Goal: Find specific page/section: Find specific page/section

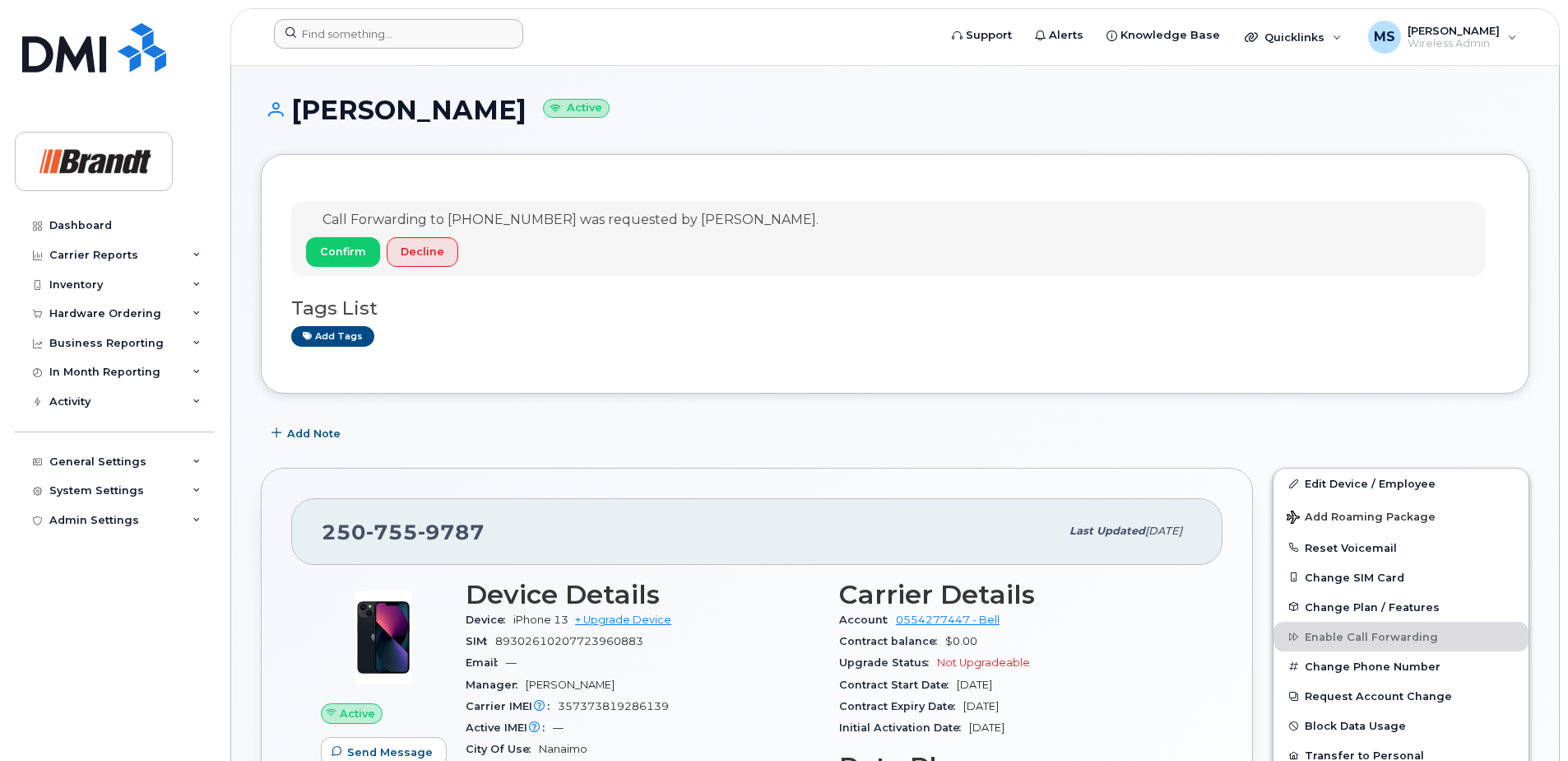
scroll to position [1047, 0]
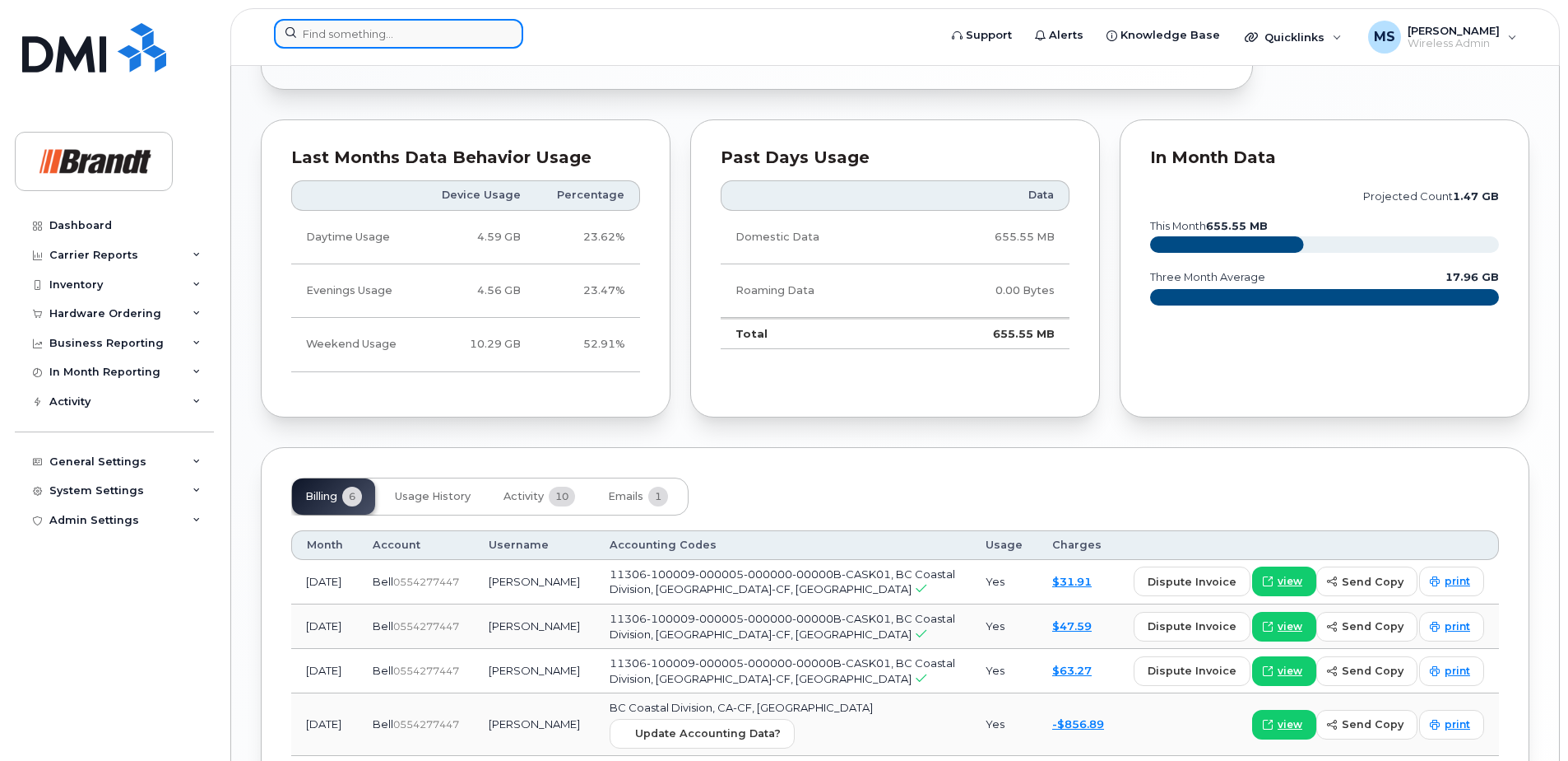
click at [379, 41] on input at bounding box center [398, 33] width 249 height 30
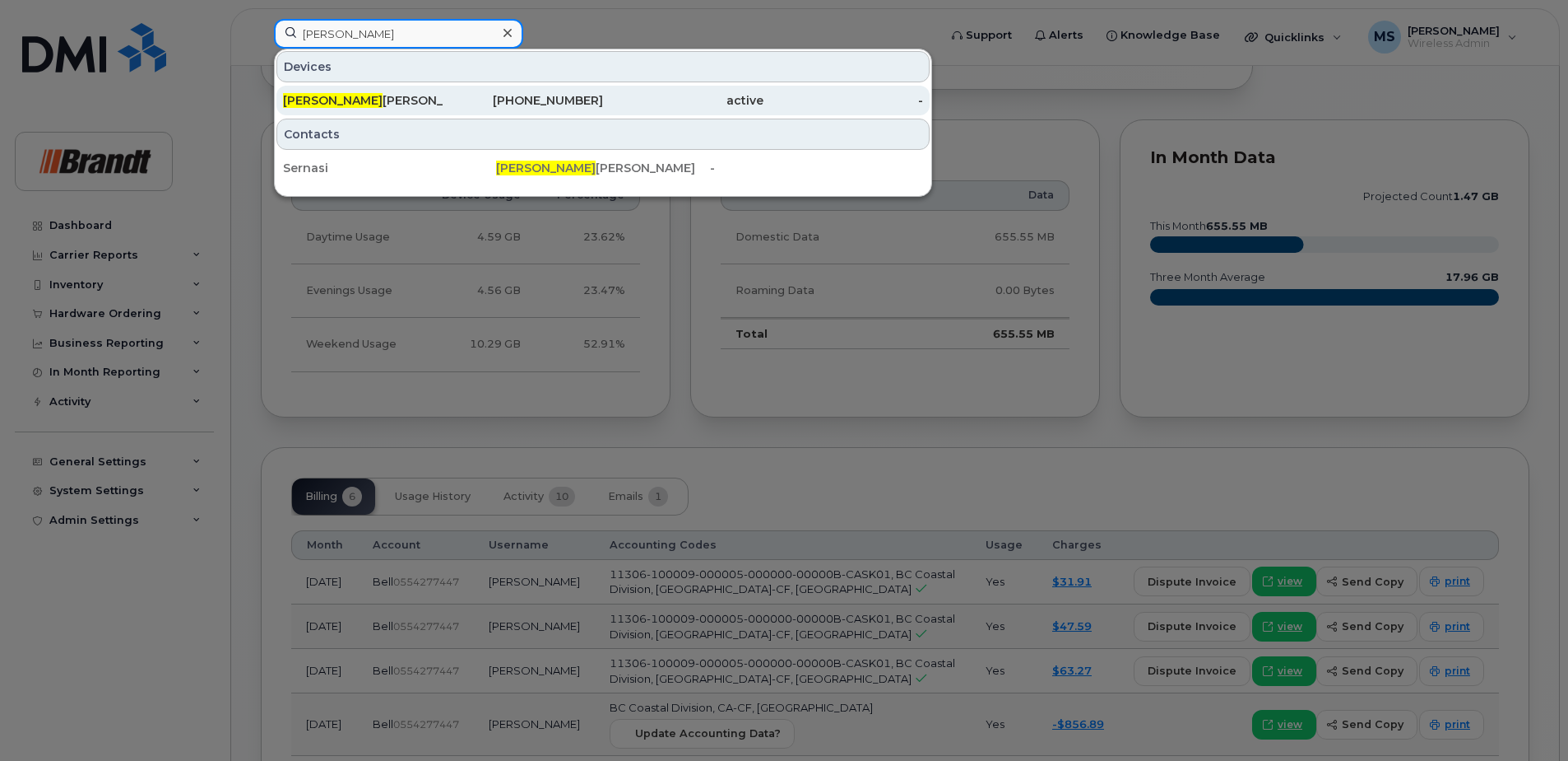
type input "simon s"
click at [384, 99] on div "Simon S erna" at bounding box center [363, 100] width 160 height 17
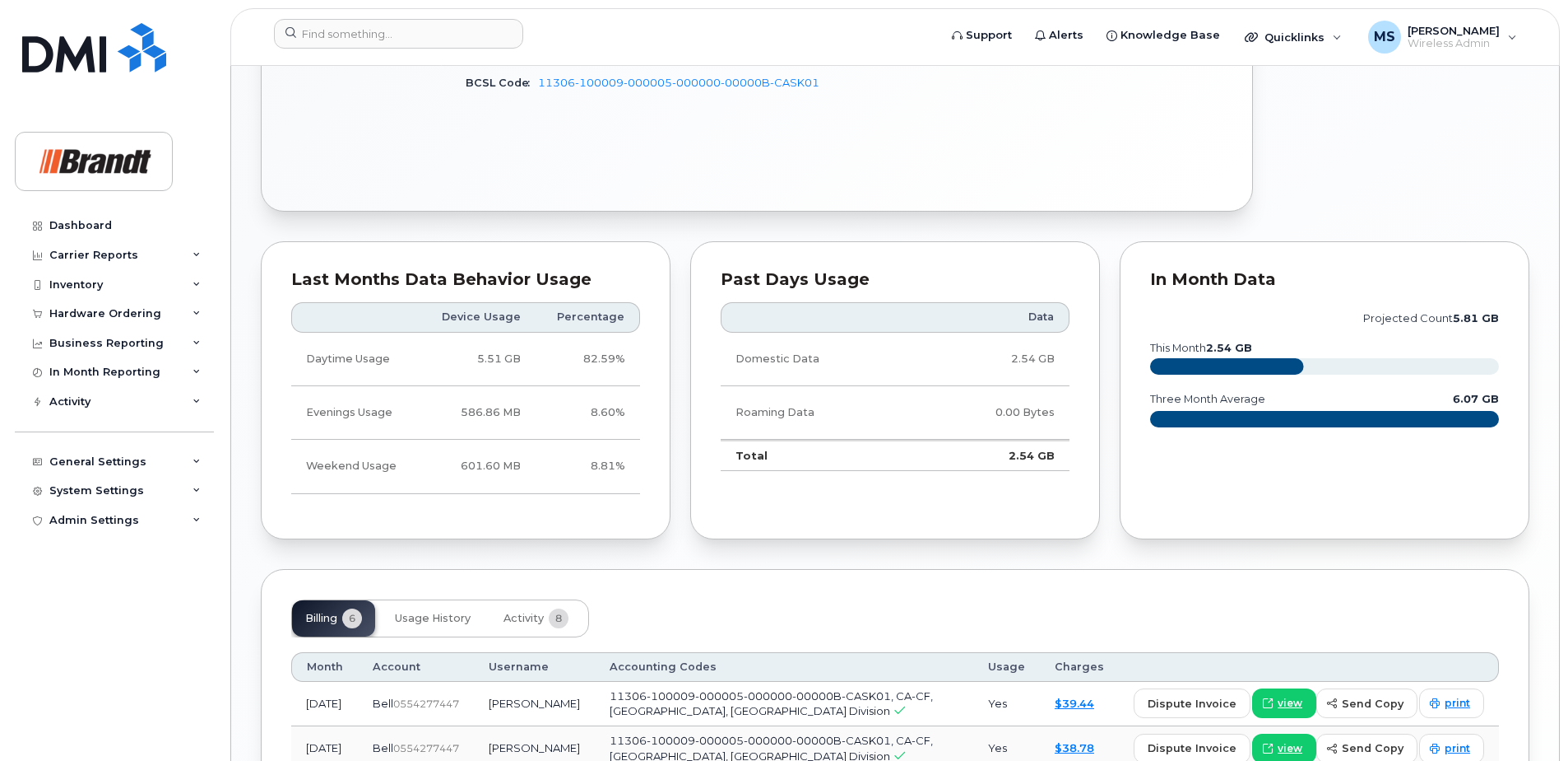
scroll to position [1152, 0]
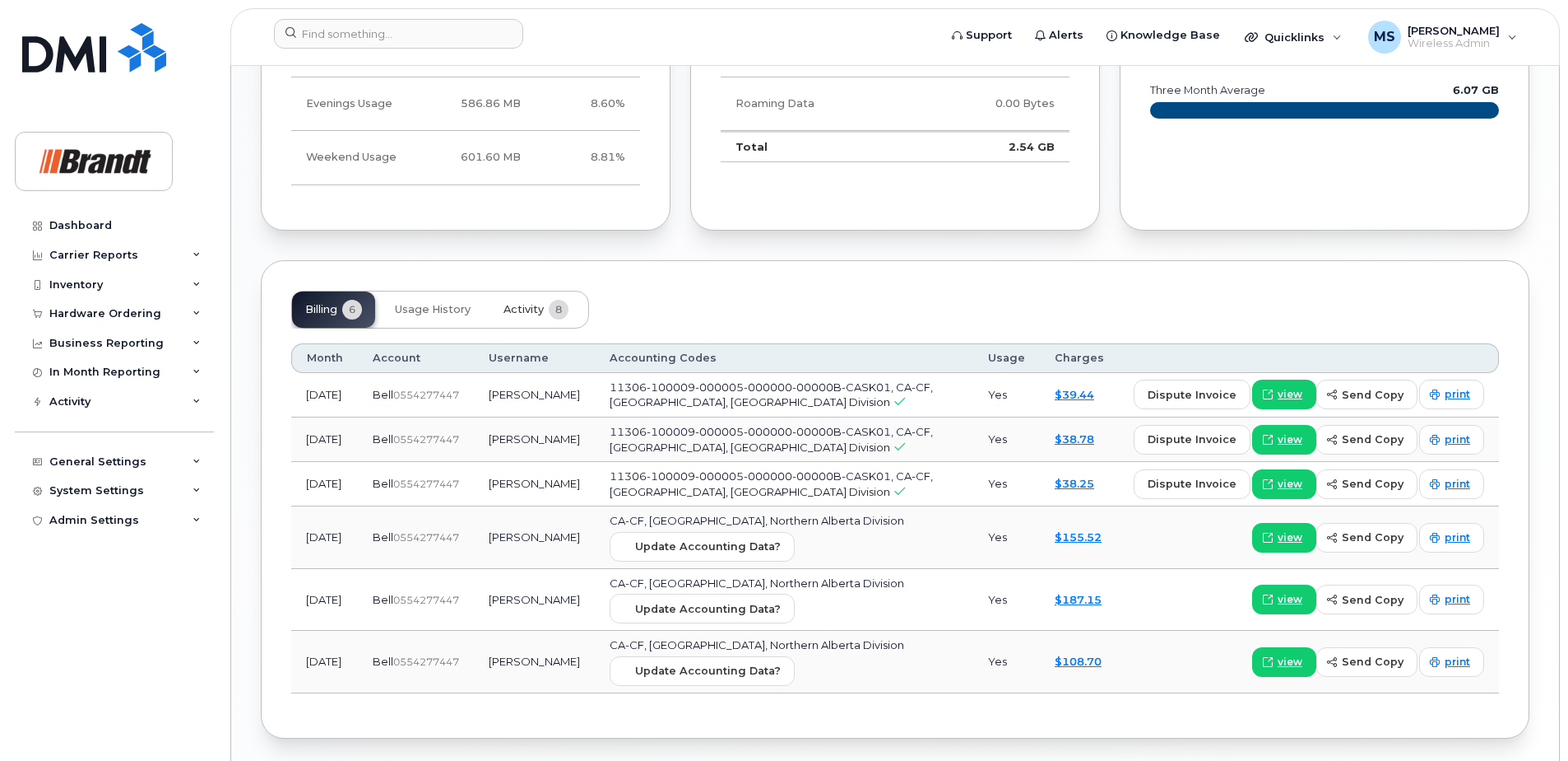
click at [532, 316] on button "Activity 8" at bounding box center [536, 309] width 92 height 36
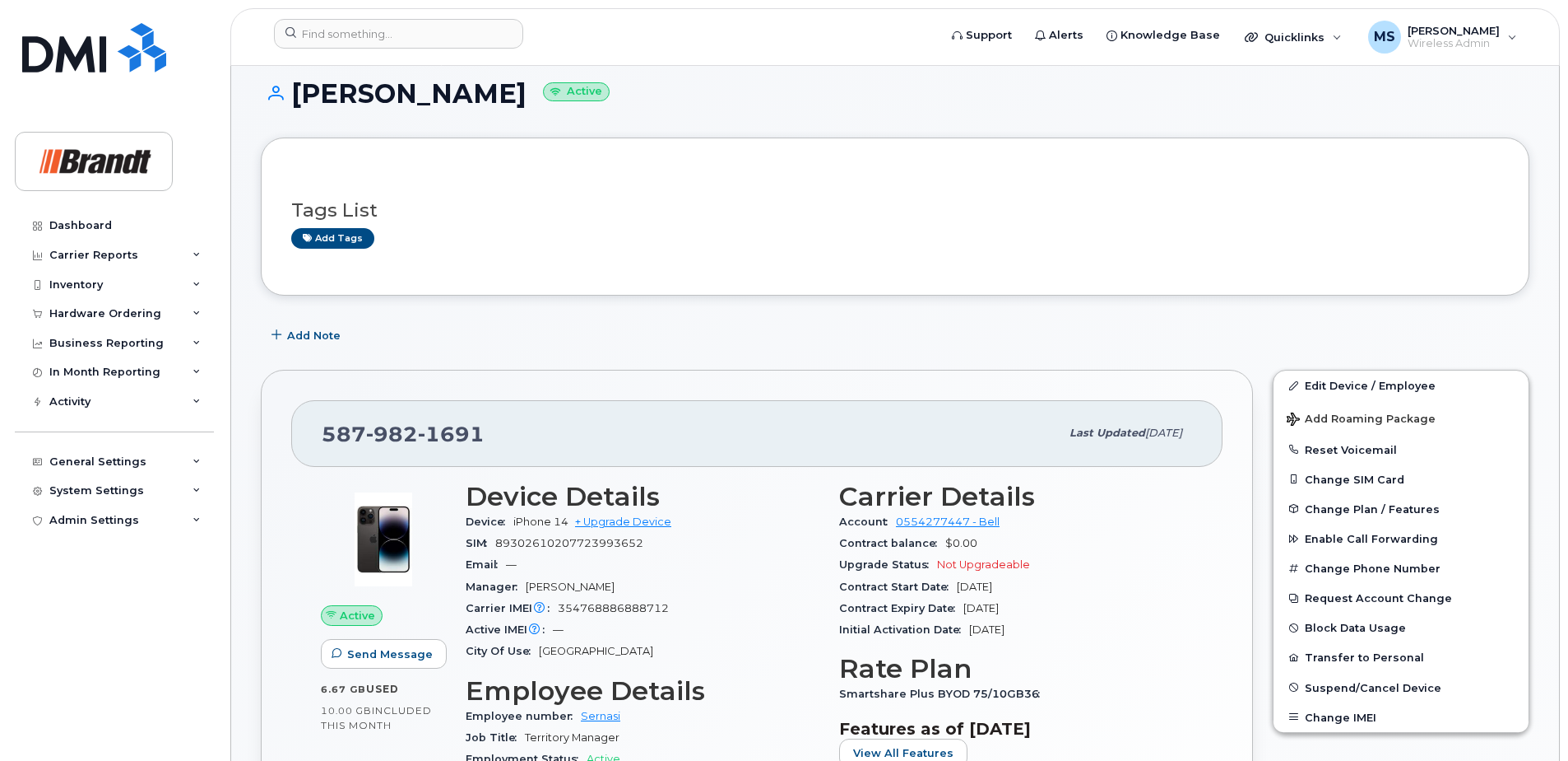
scroll to position [0, 0]
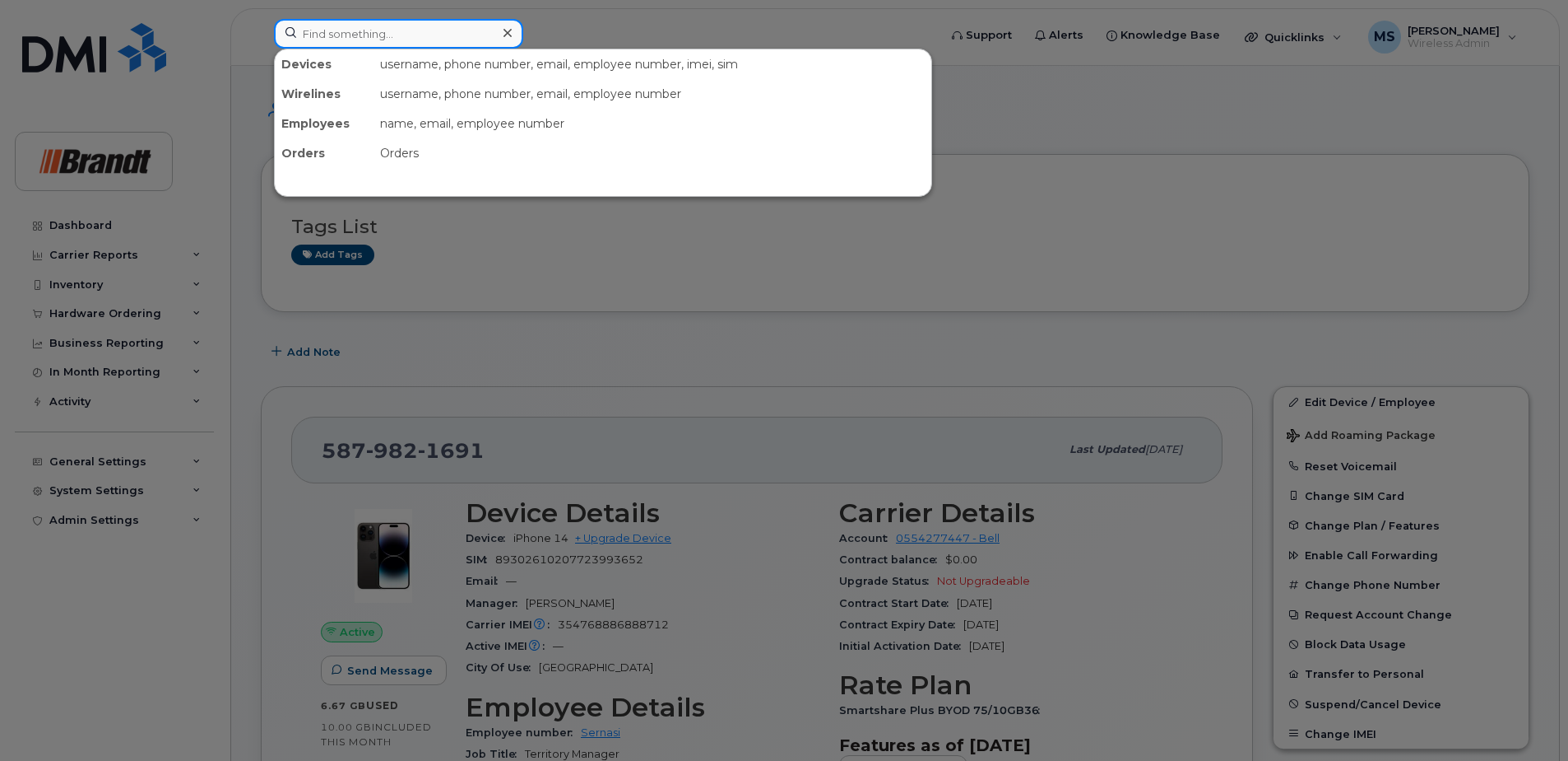
click at [467, 38] on input at bounding box center [398, 33] width 249 height 30
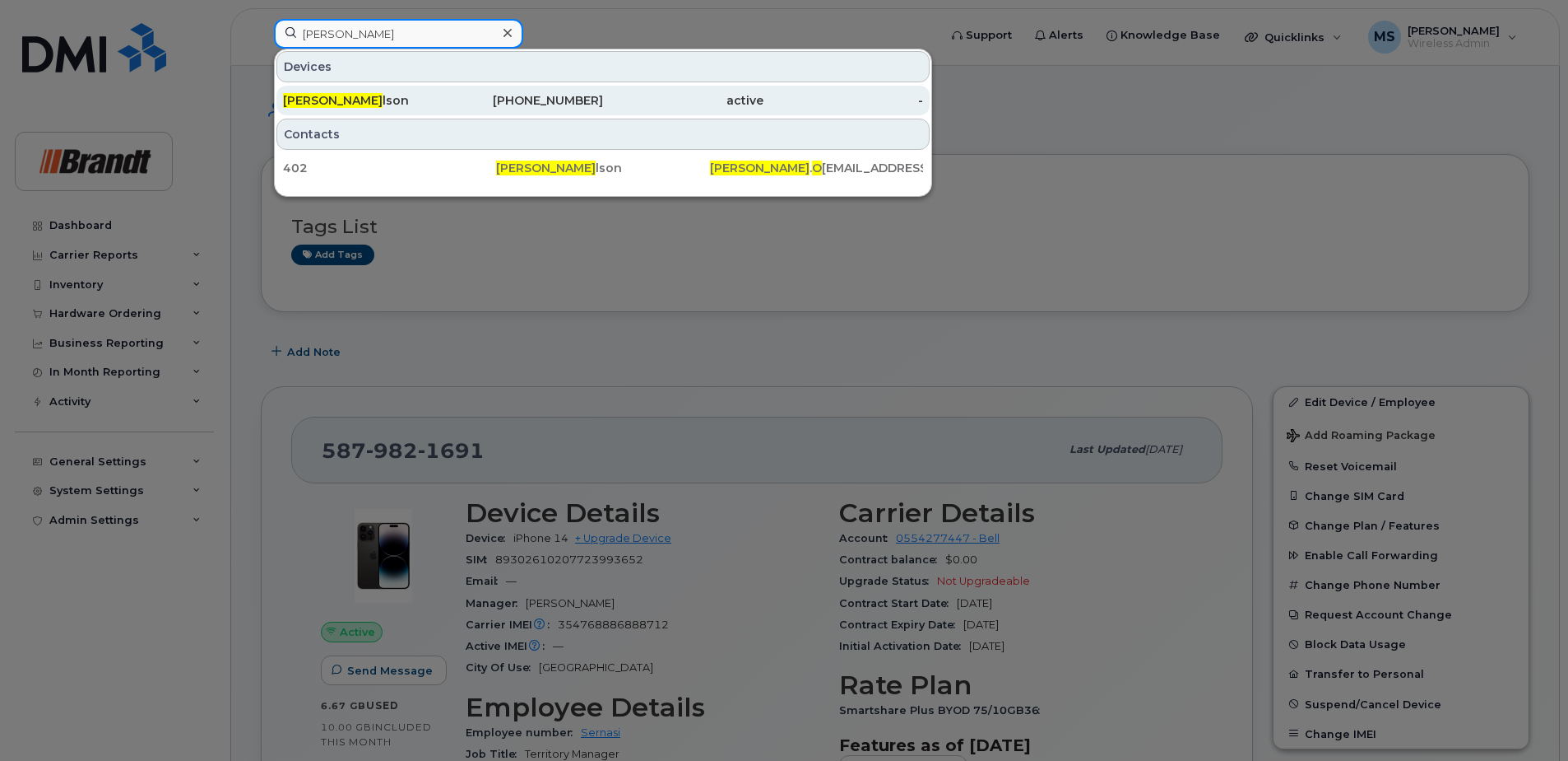
type input "jason o"
click at [610, 101] on div "active" at bounding box center [683, 100] width 160 height 17
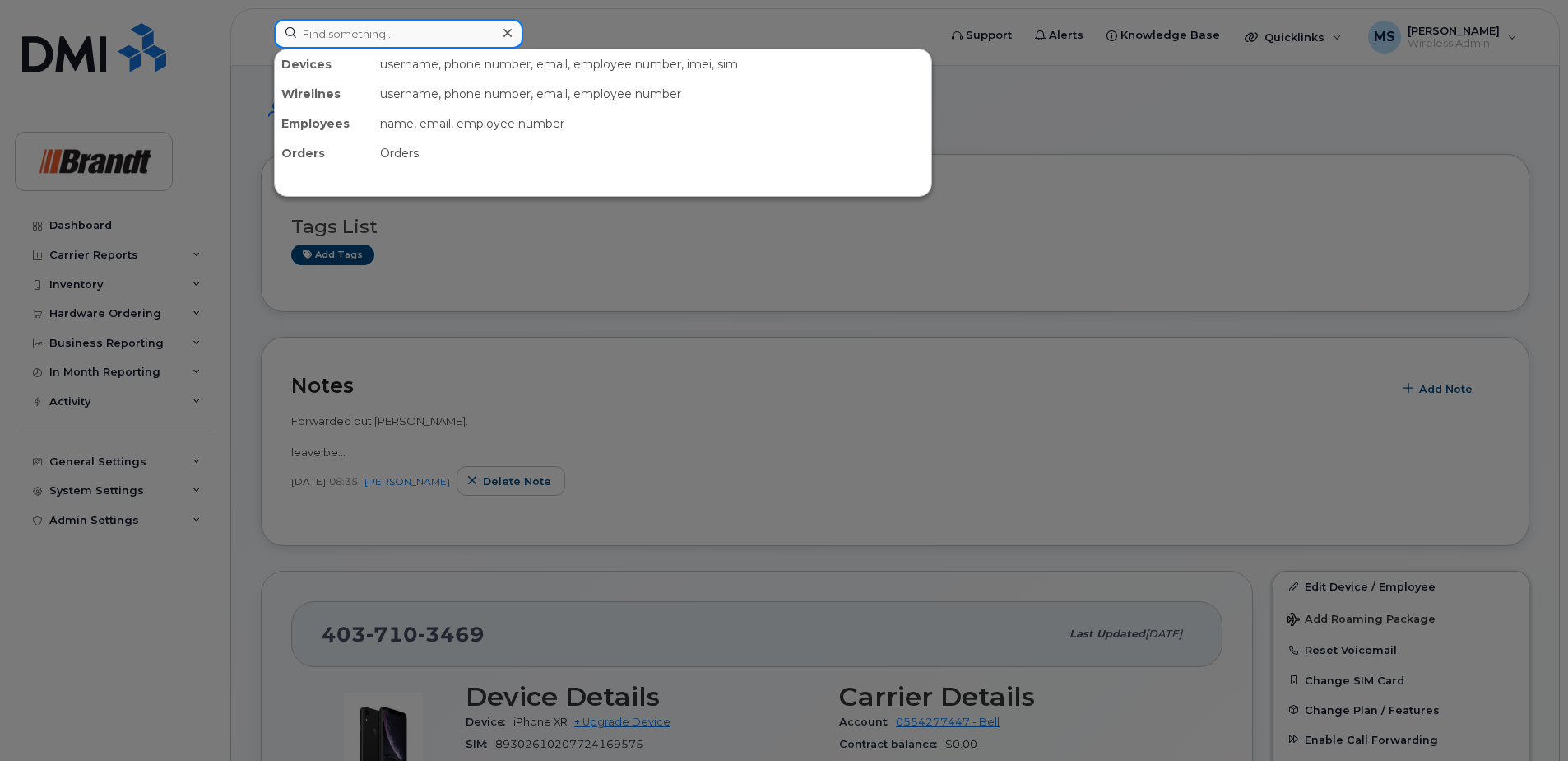
click at [451, 45] on input at bounding box center [398, 33] width 249 height 30
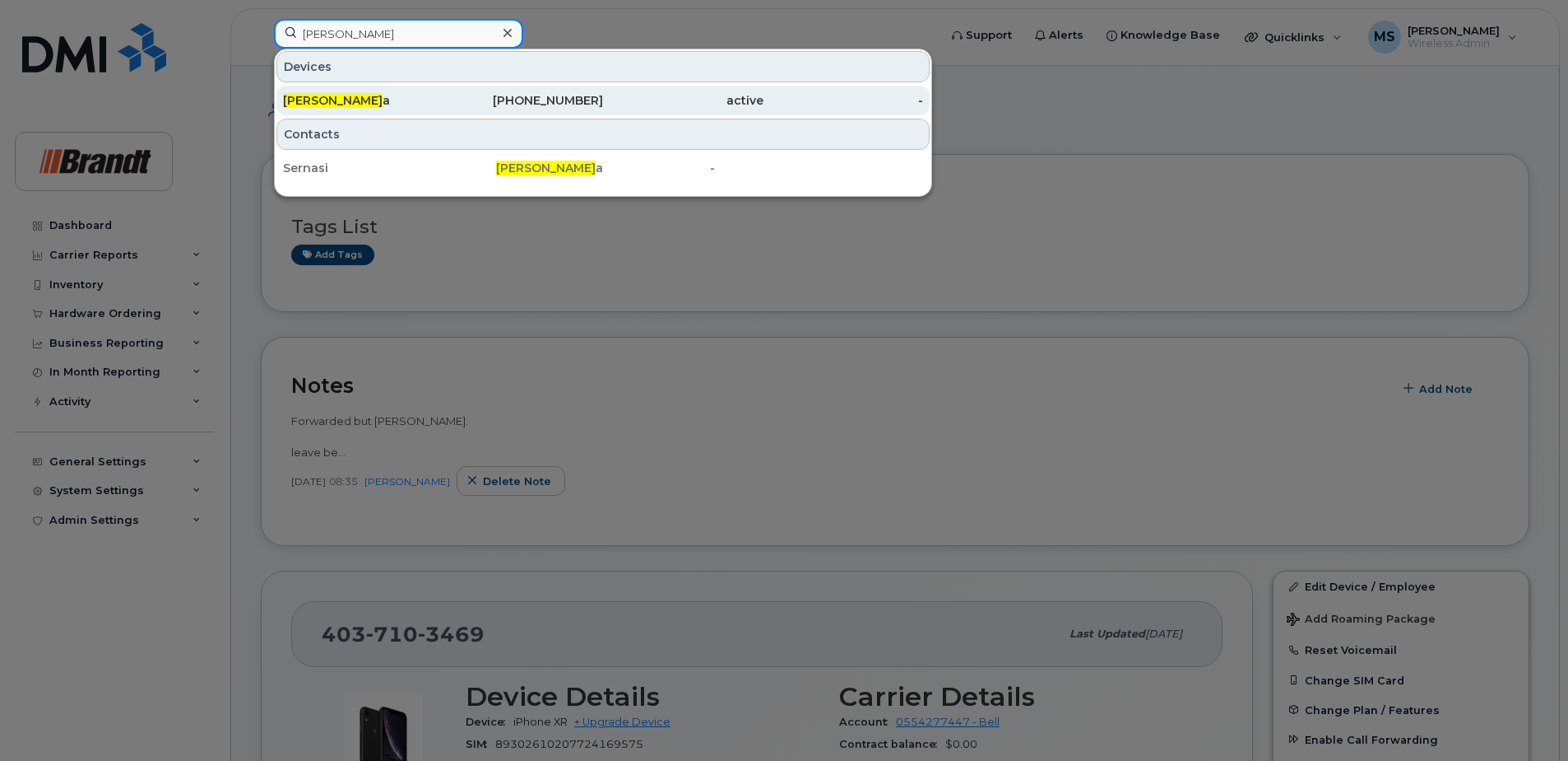
type input "[PERSON_NAME]"
drag, startPoint x: 384, startPoint y: 110, endPoint x: 426, endPoint y: 103, distance: 42.6
click at [444, 110] on div "[PERSON_NAME] a" at bounding box center [524, 100] width 160 height 30
